Goal: Task Accomplishment & Management: Complete application form

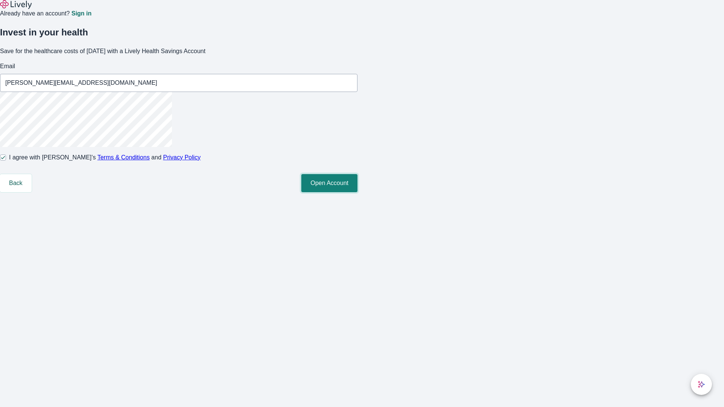
click at [358, 192] on button "Open Account" at bounding box center [329, 183] width 56 height 18
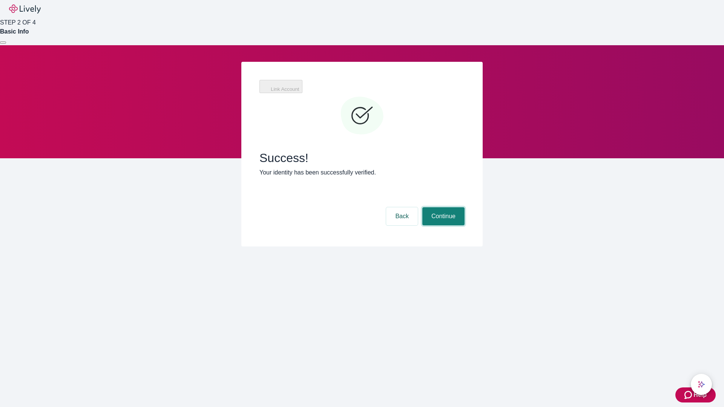
click at [443, 207] on button "Continue" at bounding box center [444, 216] width 42 height 18
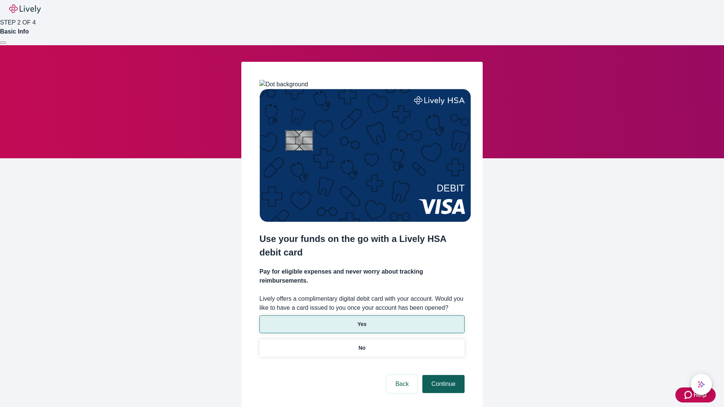
click at [362, 321] on p "Yes" at bounding box center [362, 325] width 9 height 8
click at [443, 375] on button "Continue" at bounding box center [444, 384] width 42 height 18
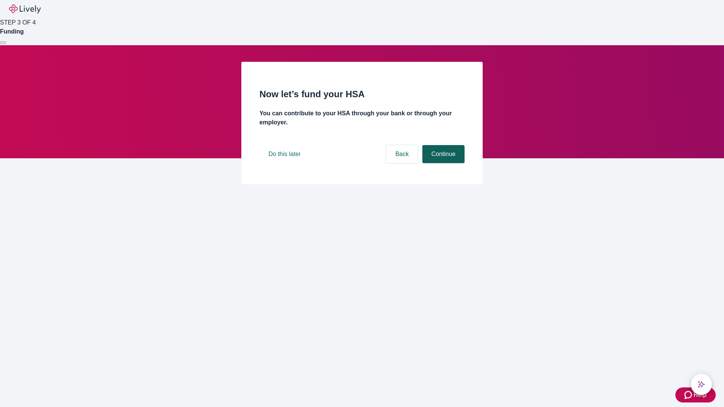
click at [443, 163] on button "Continue" at bounding box center [444, 154] width 42 height 18
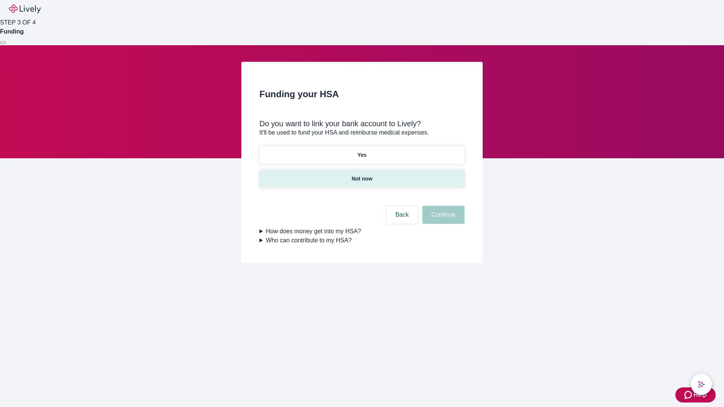
click at [362, 175] on p "Not now" at bounding box center [362, 179] width 21 height 8
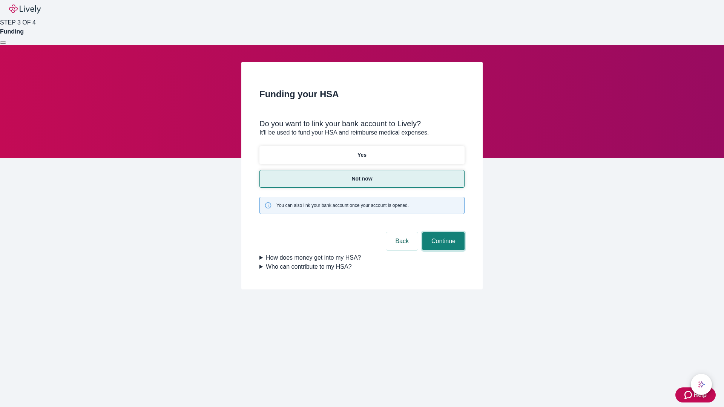
click at [443, 232] on button "Continue" at bounding box center [444, 241] width 42 height 18
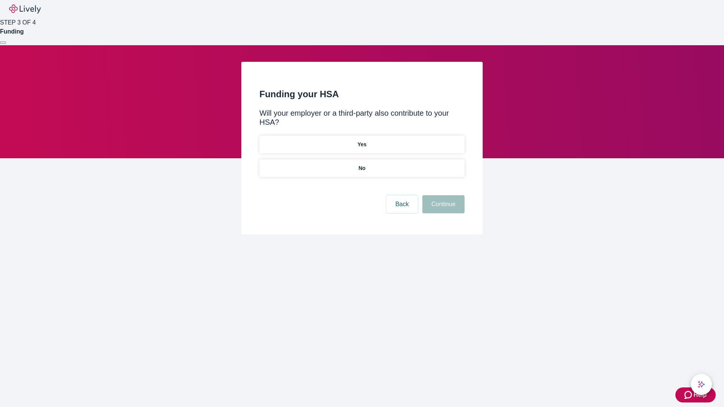
click at [362, 164] on p "No" at bounding box center [362, 168] width 7 height 8
click at [443, 195] on button "Continue" at bounding box center [444, 204] width 42 height 18
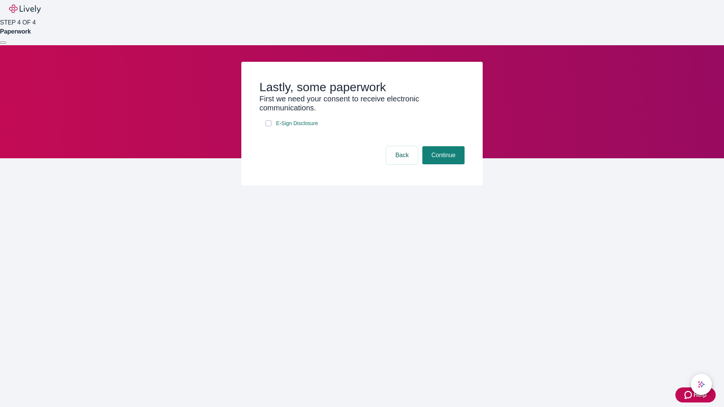
click at [269, 126] on input "E-Sign Disclosure" at bounding box center [269, 123] width 6 height 6
checkbox input "true"
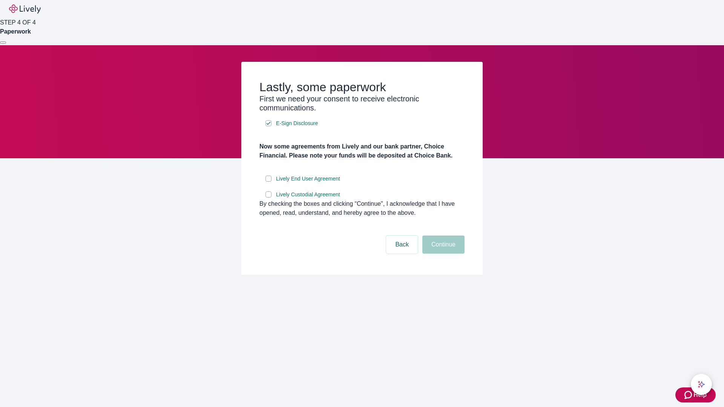
click at [269, 182] on input "Lively End User Agreement" at bounding box center [269, 179] width 6 height 6
checkbox input "true"
click at [269, 198] on input "Lively Custodial Agreement" at bounding box center [269, 195] width 6 height 6
checkbox input "true"
click at [443, 254] on button "Continue" at bounding box center [444, 245] width 42 height 18
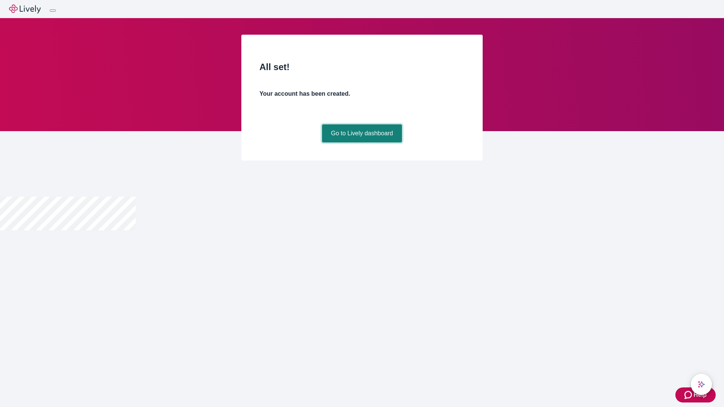
click at [362, 143] on link "Go to Lively dashboard" at bounding box center [362, 133] width 80 height 18
